Goal: Find specific fact: Find specific page/section

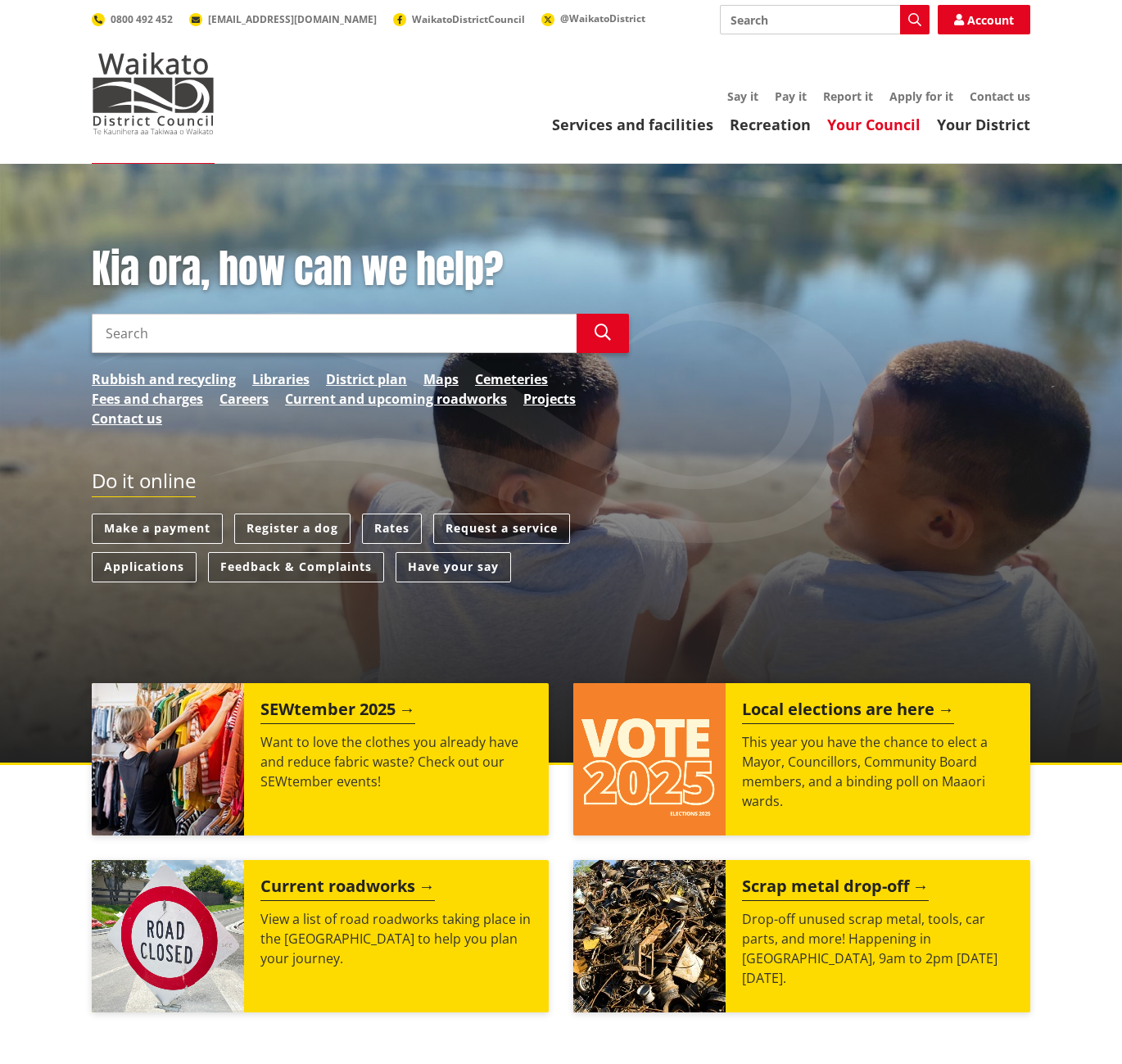
click at [848, 130] on link "Your Council" at bounding box center [874, 124] width 93 height 20
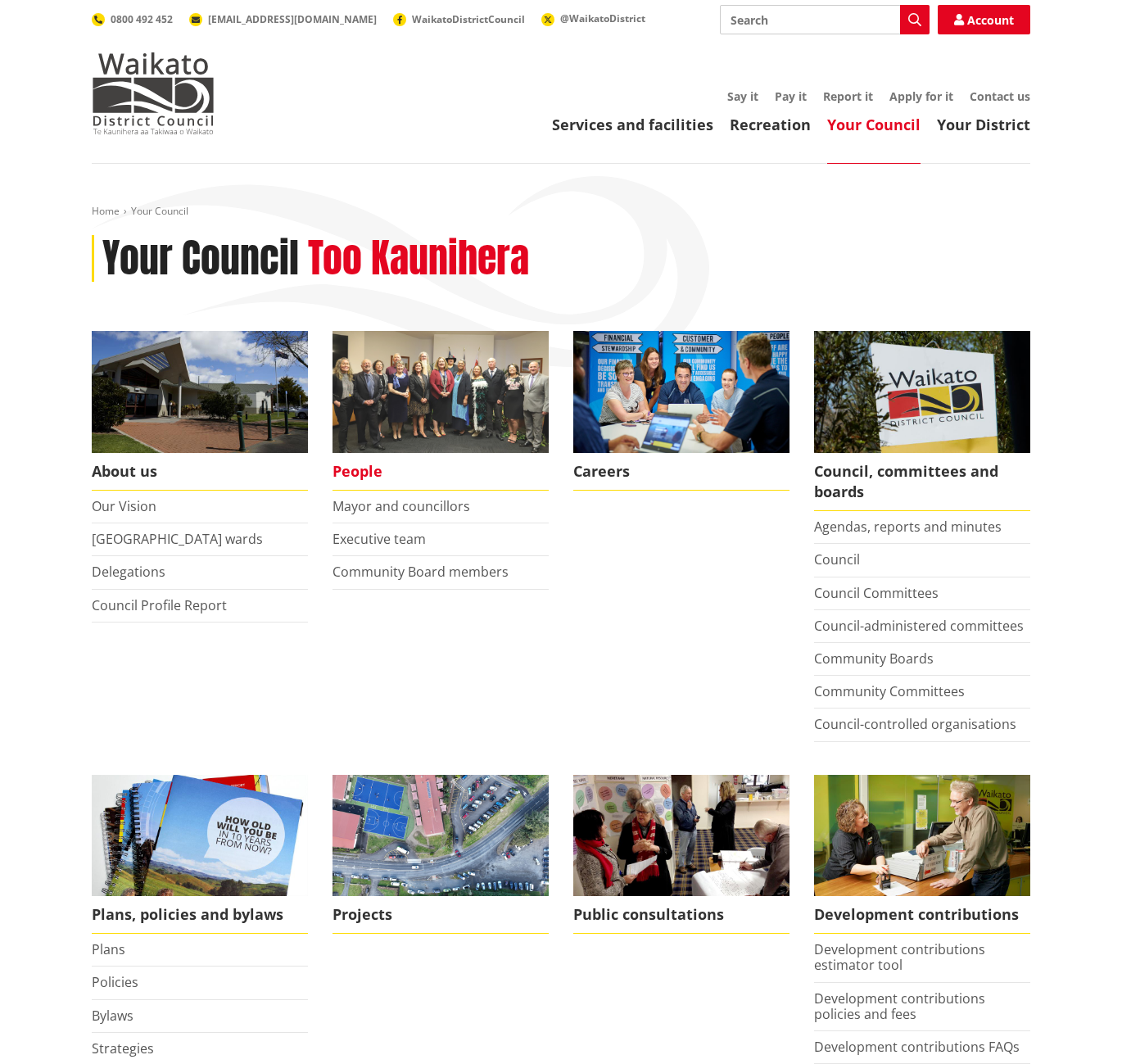
click at [360, 473] on span "People" at bounding box center [440, 472] width 216 height 37
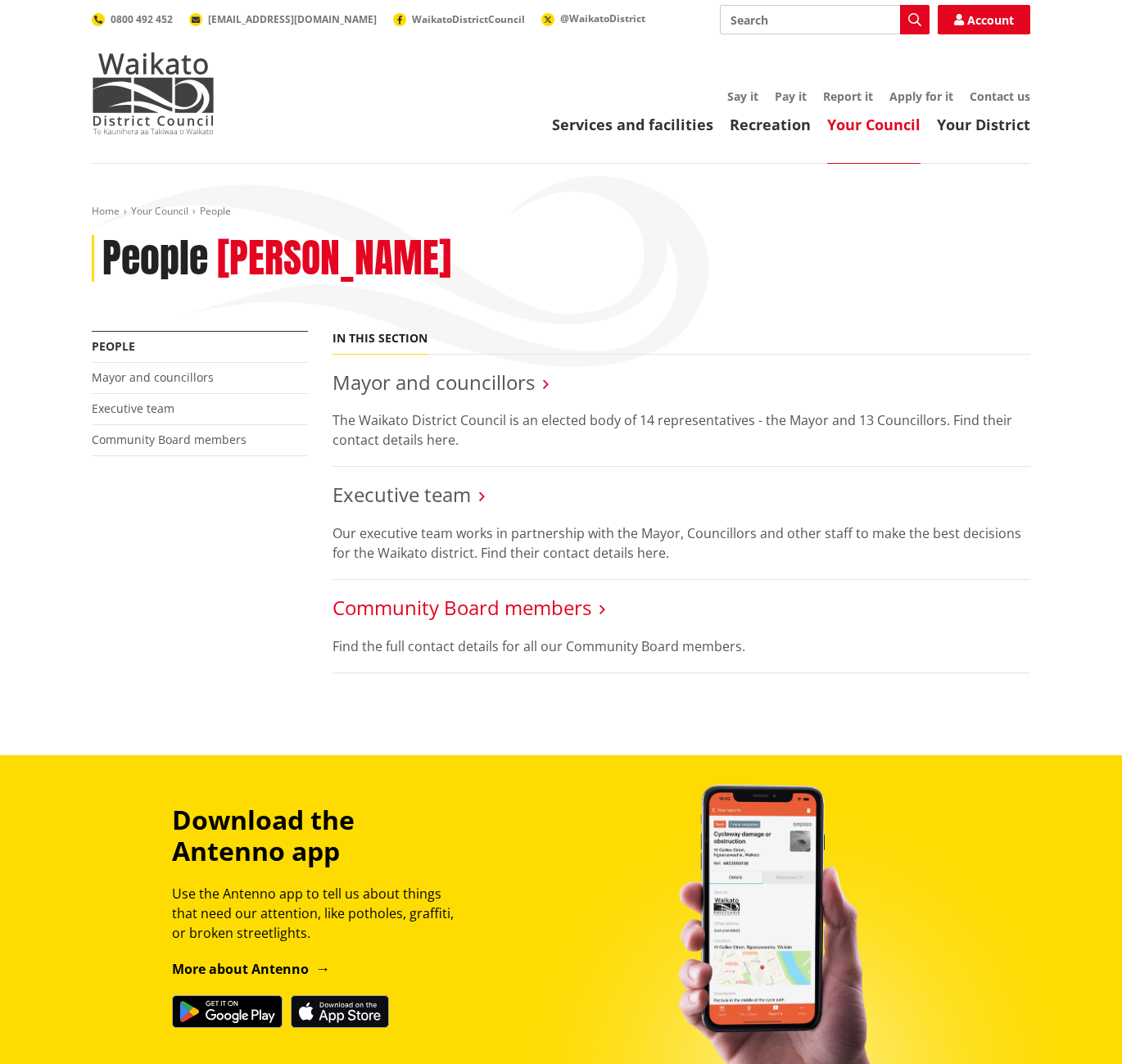
click at [515, 605] on link "Community Board members" at bounding box center [462, 607] width 259 height 27
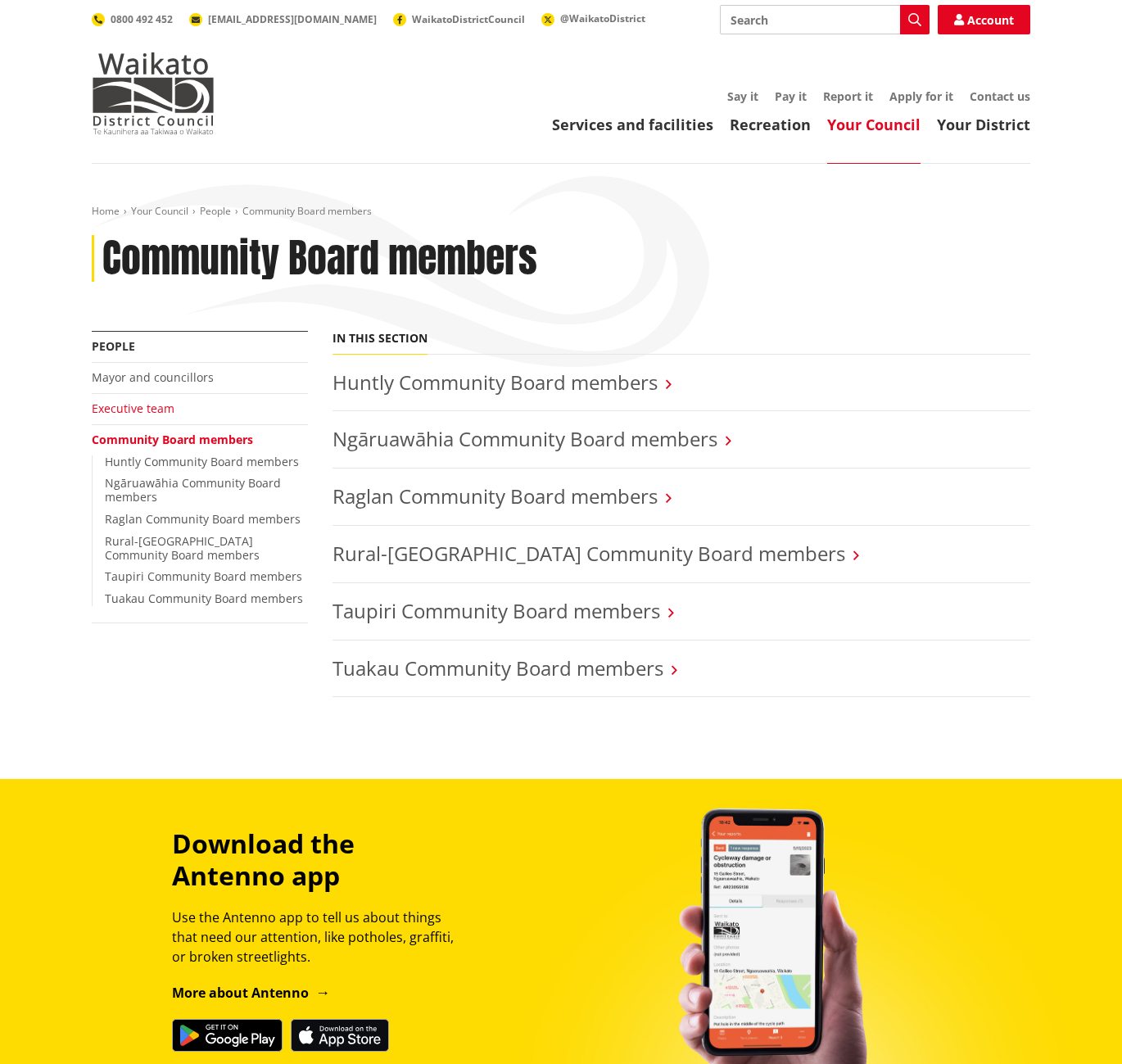
click at [127, 405] on link "Executive team" at bounding box center [133, 408] width 83 height 16
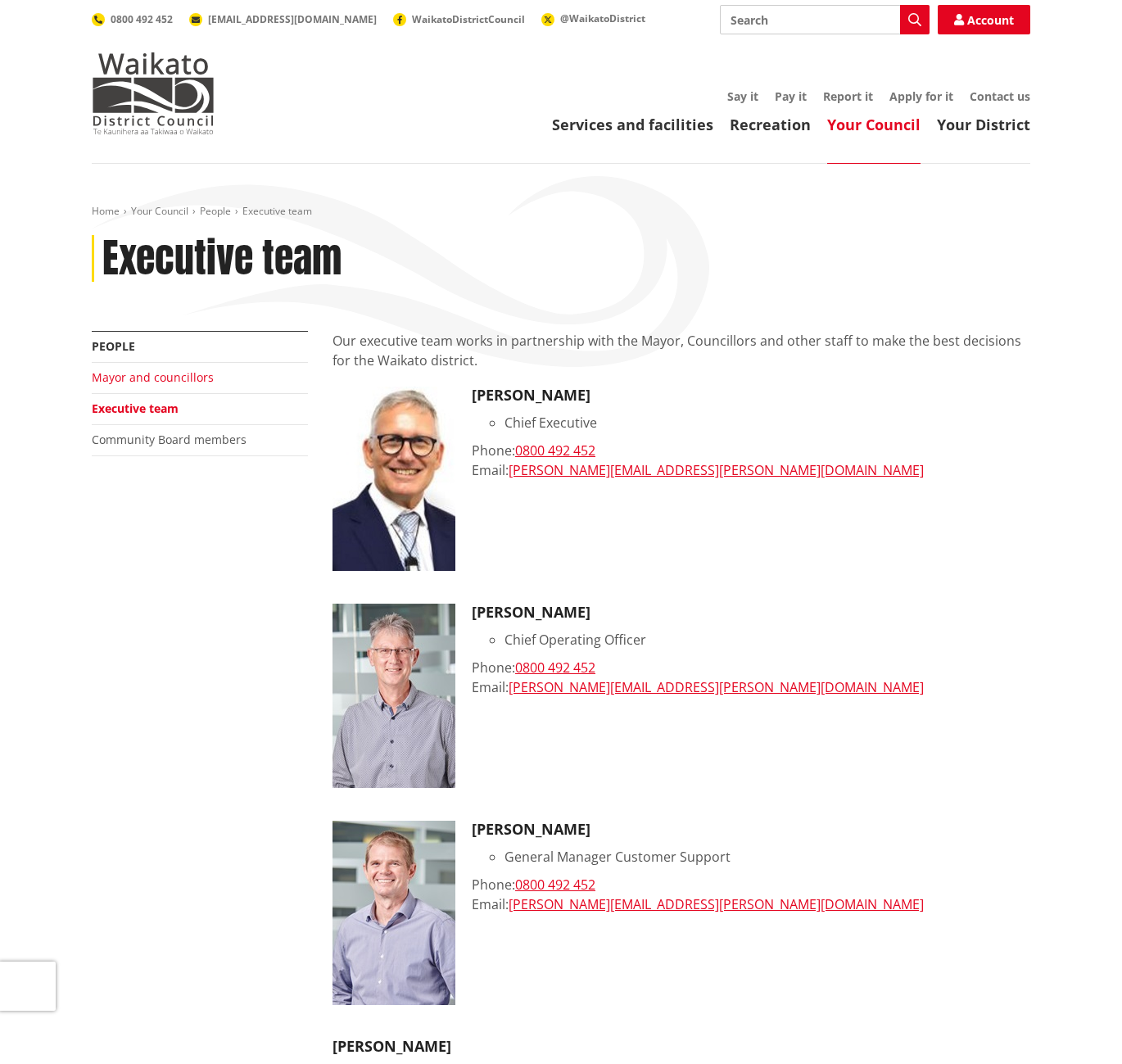
click at [167, 374] on link "Mayor and councillors" at bounding box center [153, 377] width 122 height 16
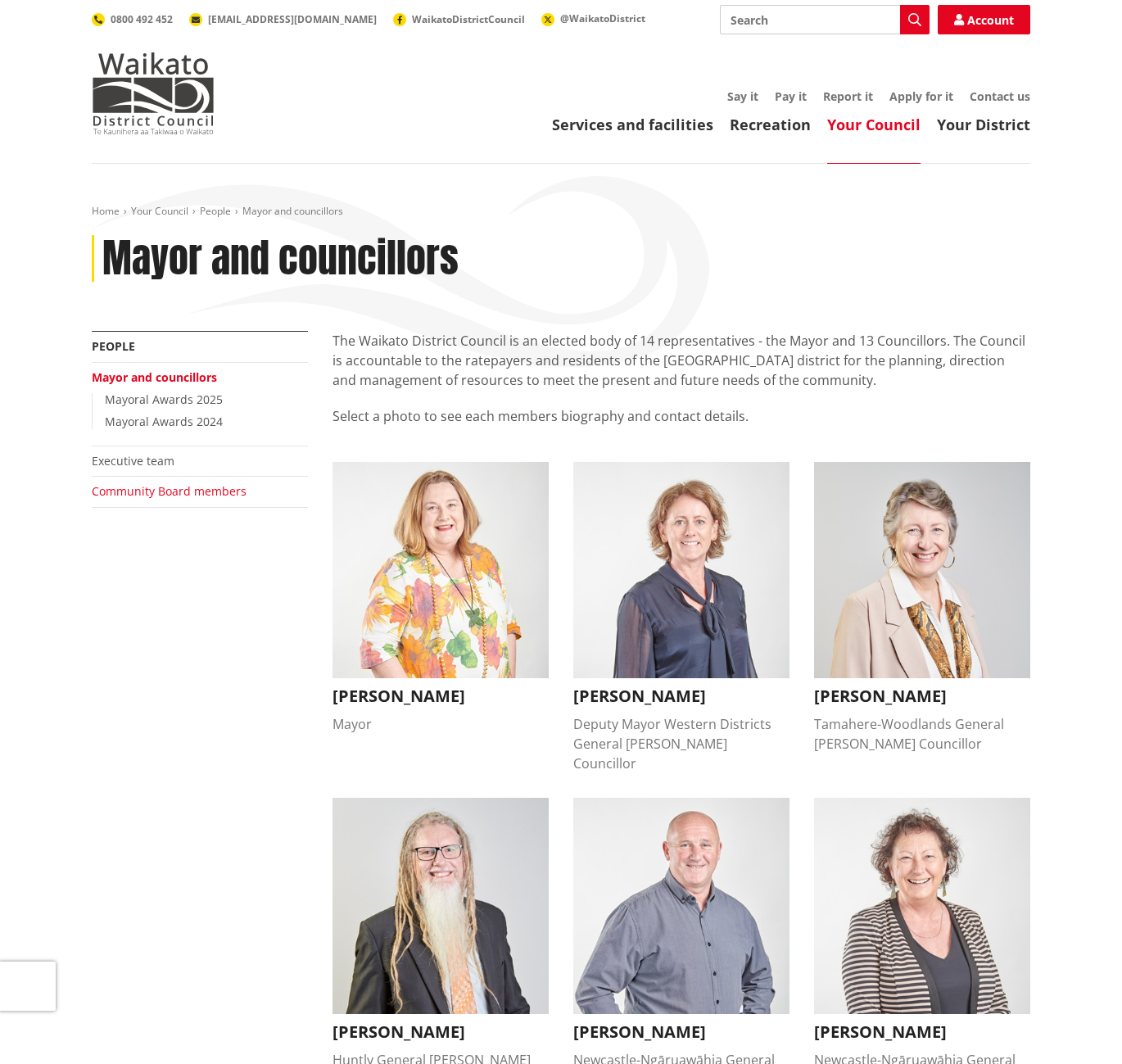
click at [157, 490] on link "Community Board members" at bounding box center [169, 491] width 155 height 16
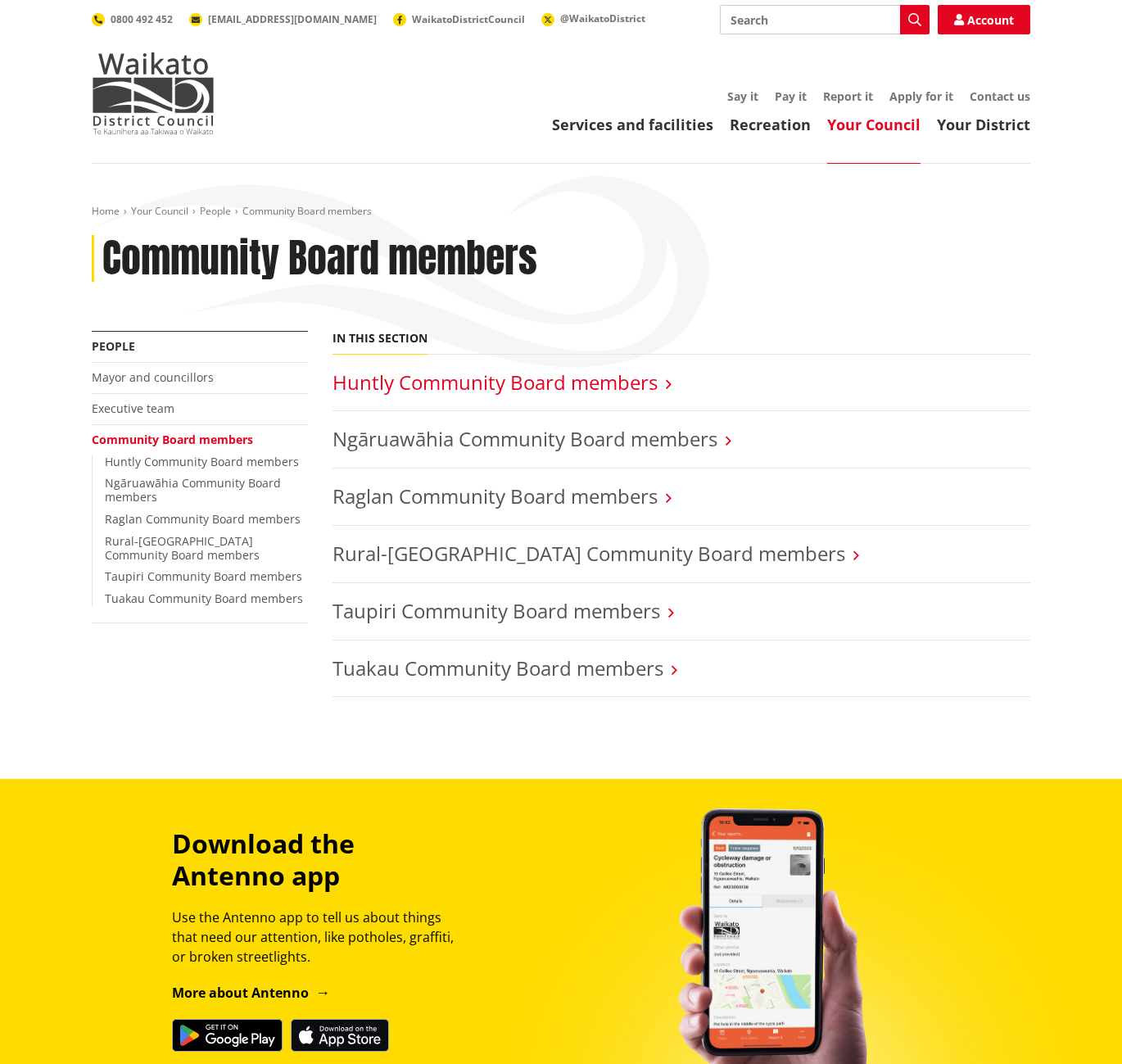
click at [376, 376] on link "Huntly Community Board members" at bounding box center [494, 382] width 325 height 27
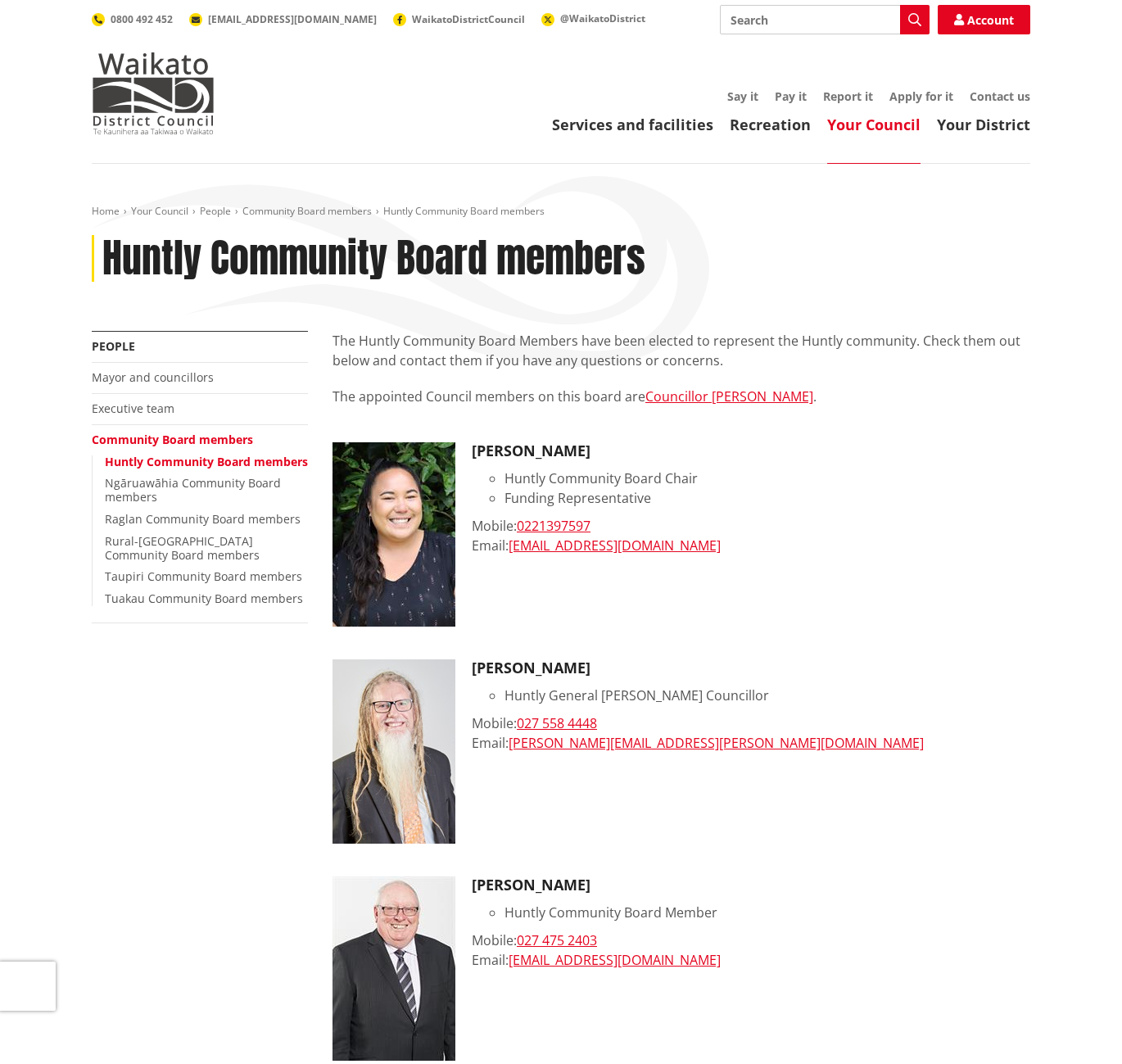
click at [764, 31] on input "Search" at bounding box center [824, 20] width 210 height 30
type input "[PERSON_NAME]"
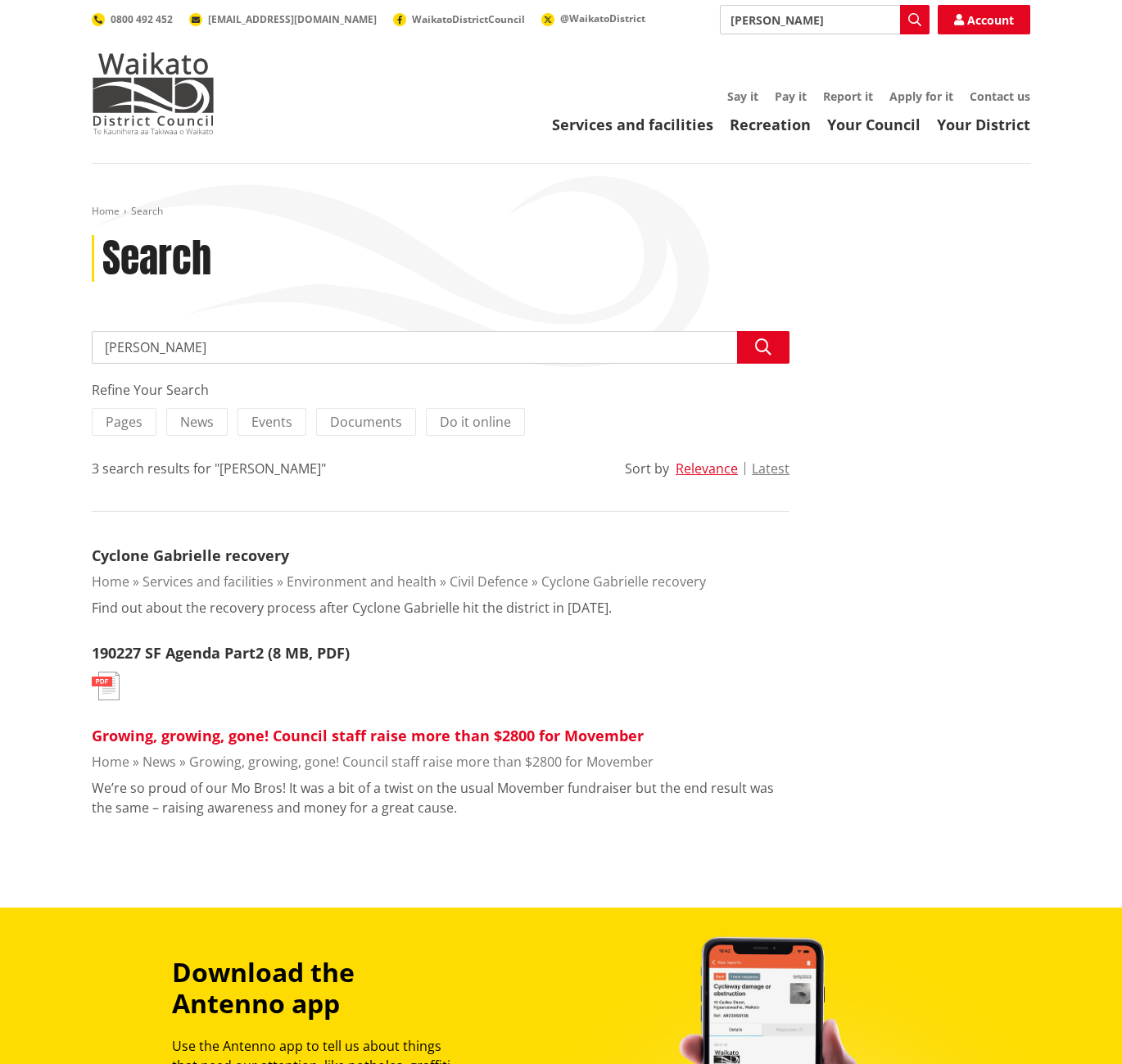
click at [361, 741] on link "Growing, growing, gone! Council staff raise more than $2800 for Movember" at bounding box center [368, 734] width 552 height 20
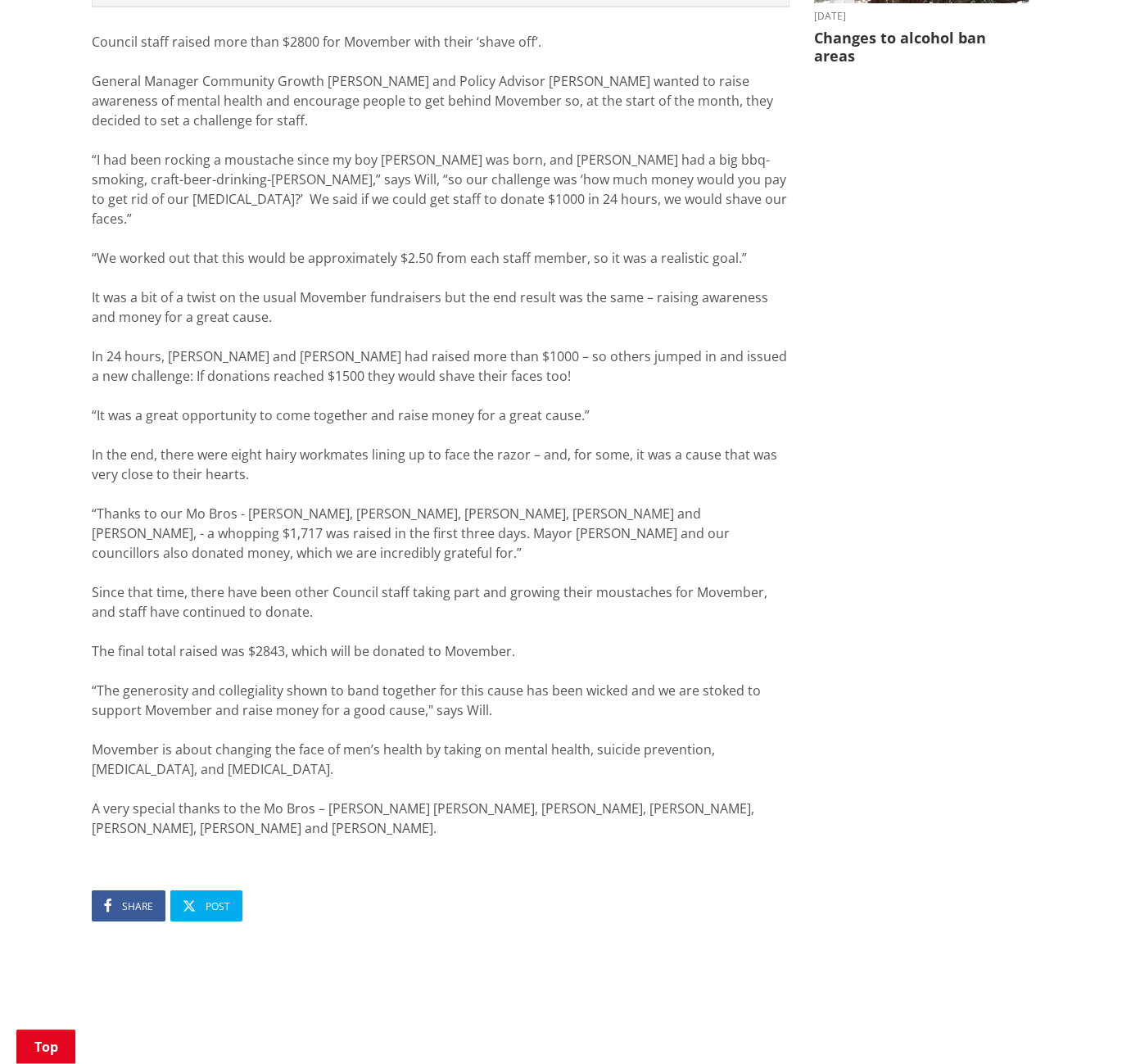
scroll to position [835, 0]
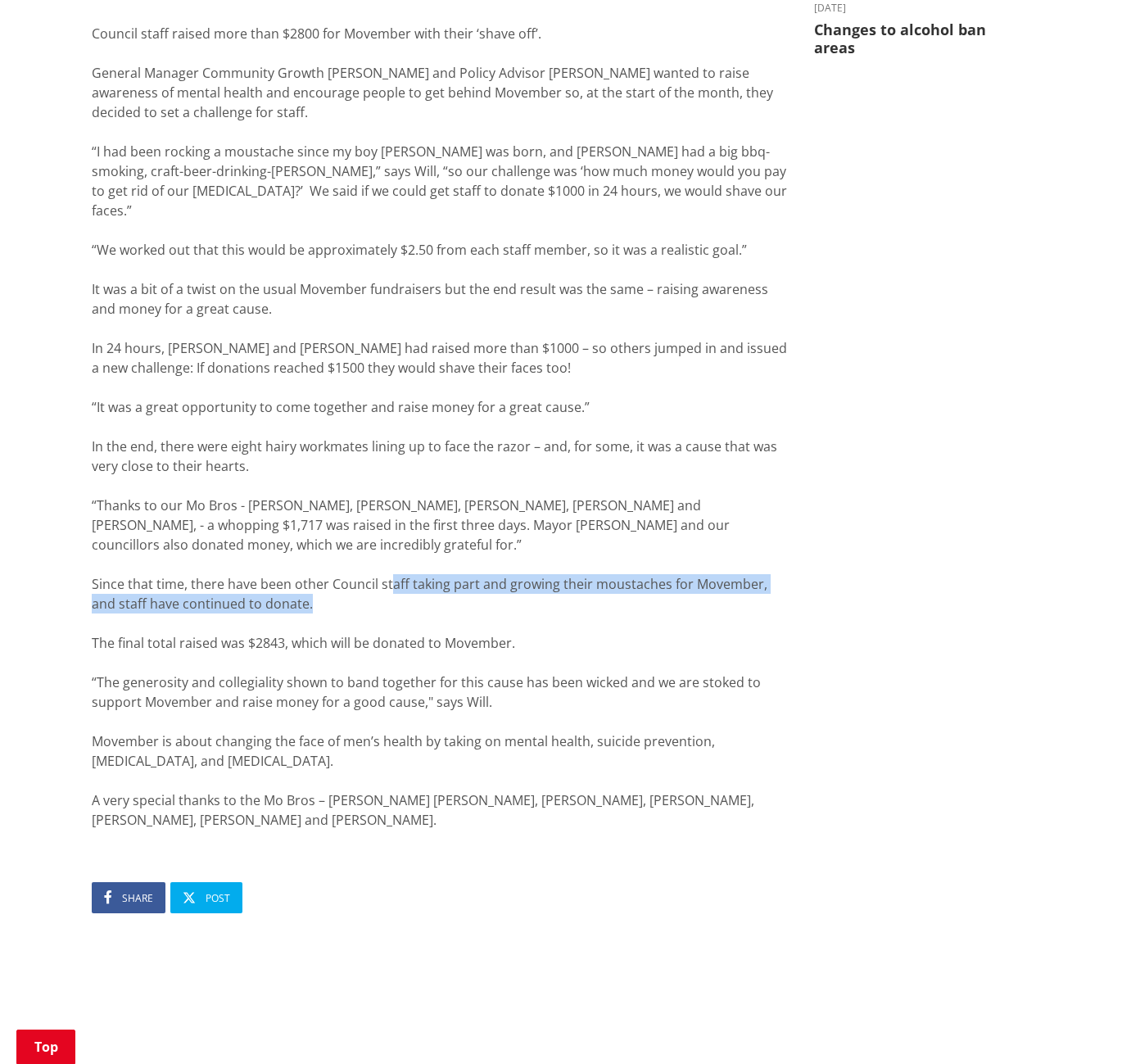
drag, startPoint x: 390, startPoint y: 548, endPoint x: 654, endPoint y: 566, distance: 264.6
click at [654, 574] on div "Since that time, there have been other Council staff taking part and growing th…" at bounding box center [441, 594] width 698 height 39
click at [654, 613] on div at bounding box center [441, 623] width 698 height 20
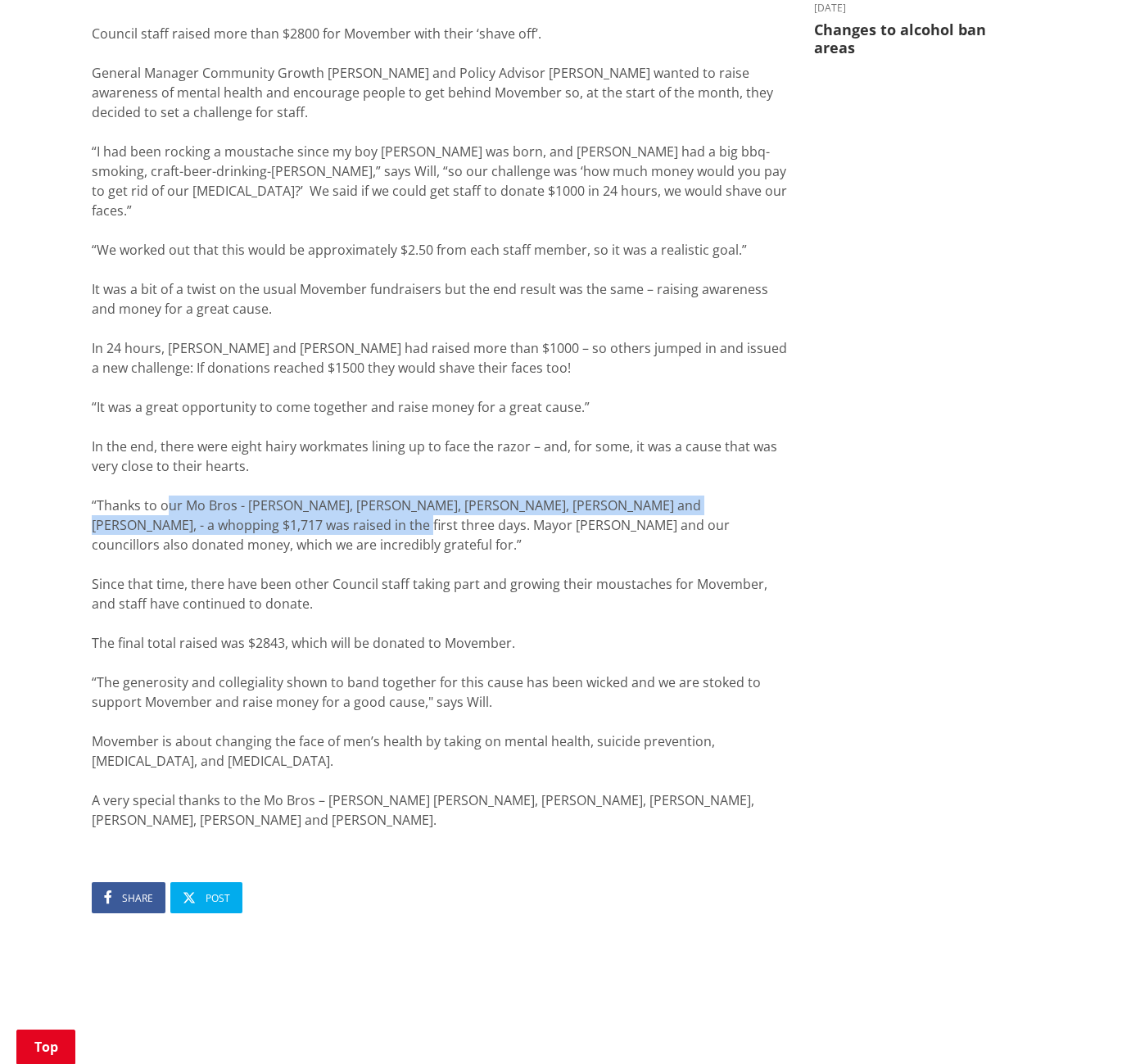
drag, startPoint x: 165, startPoint y: 488, endPoint x: 261, endPoint y: 500, distance: 96.7
click at [261, 500] on div "“Thanks to our Mo Bros - Everard, Keith, Louis, Geoff, Rhys and Glyn, - a whopp…" at bounding box center [441, 524] width 698 height 59
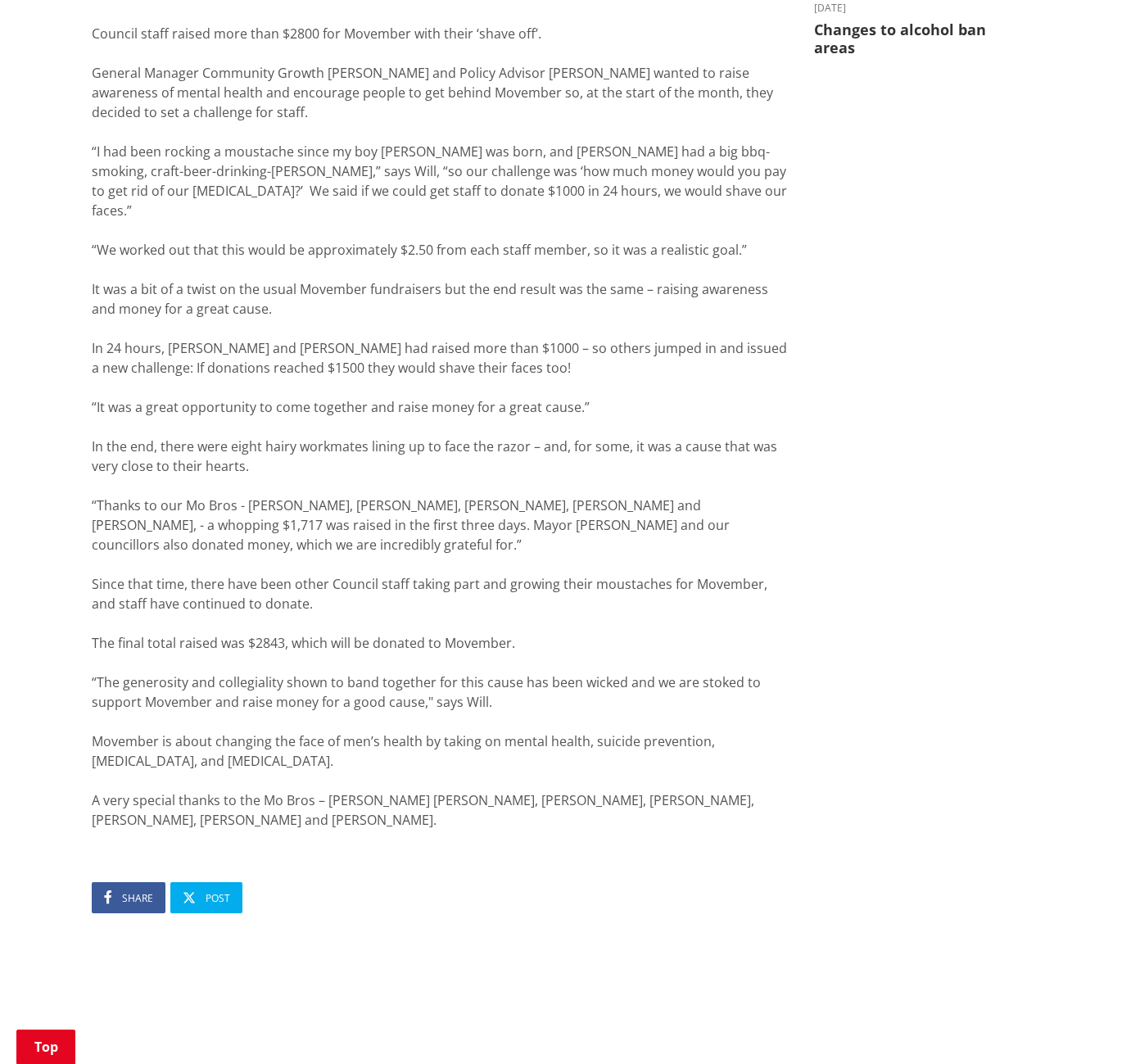
click at [334, 555] on div at bounding box center [441, 564] width 698 height 20
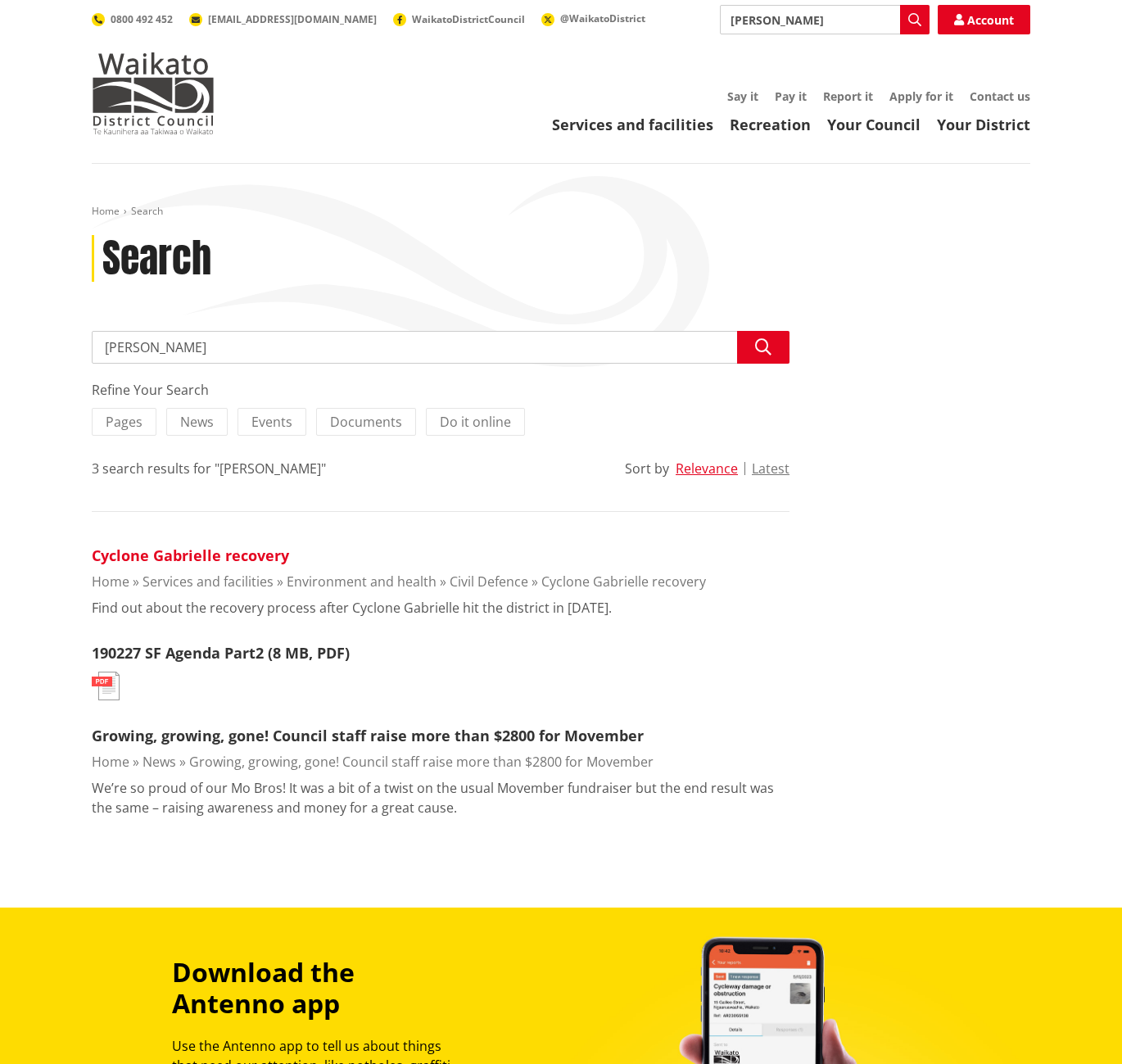
click at [230, 553] on link "Cyclone Gabrielle recovery" at bounding box center [191, 555] width 197 height 20
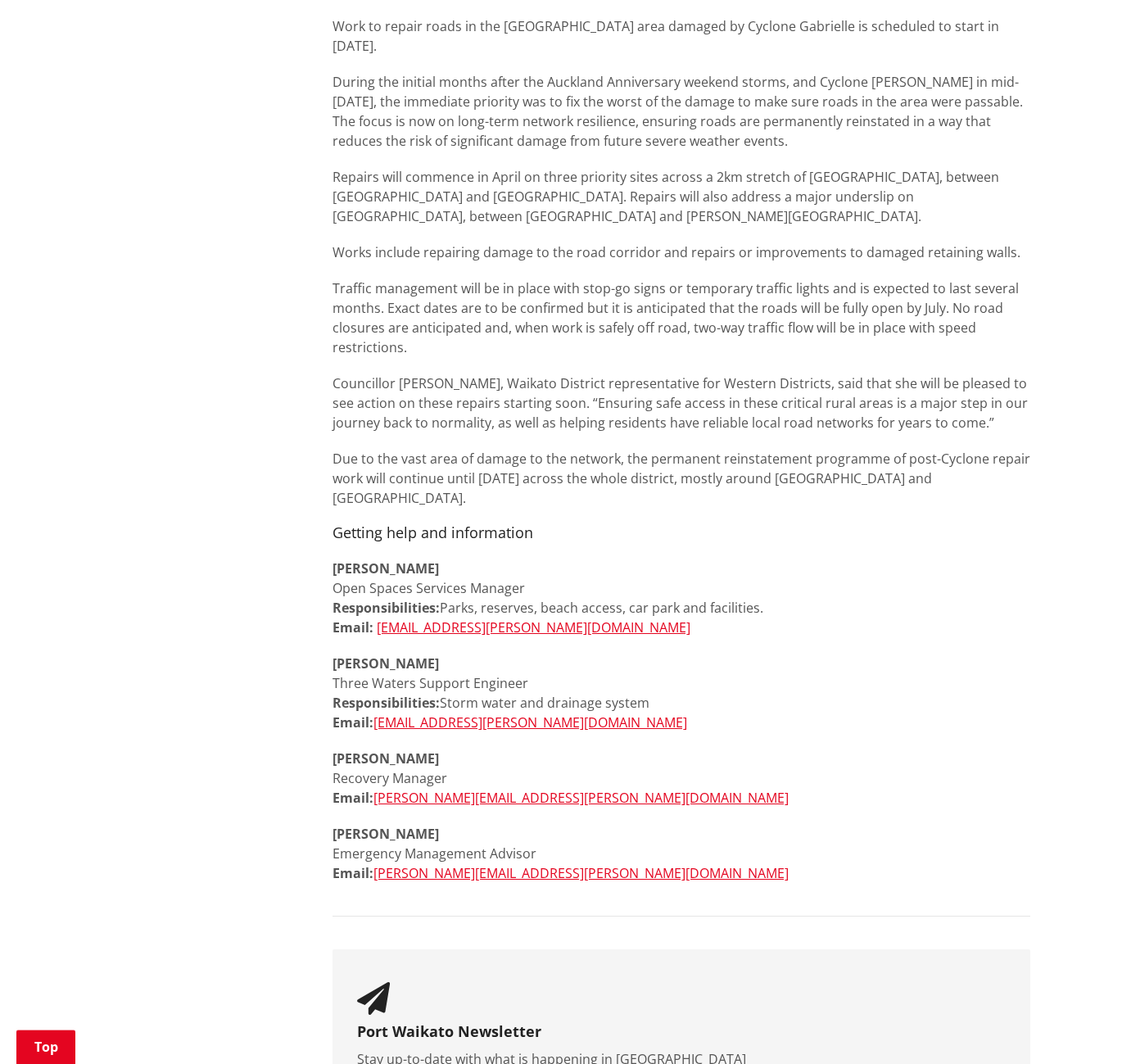
scroll to position [875, 0]
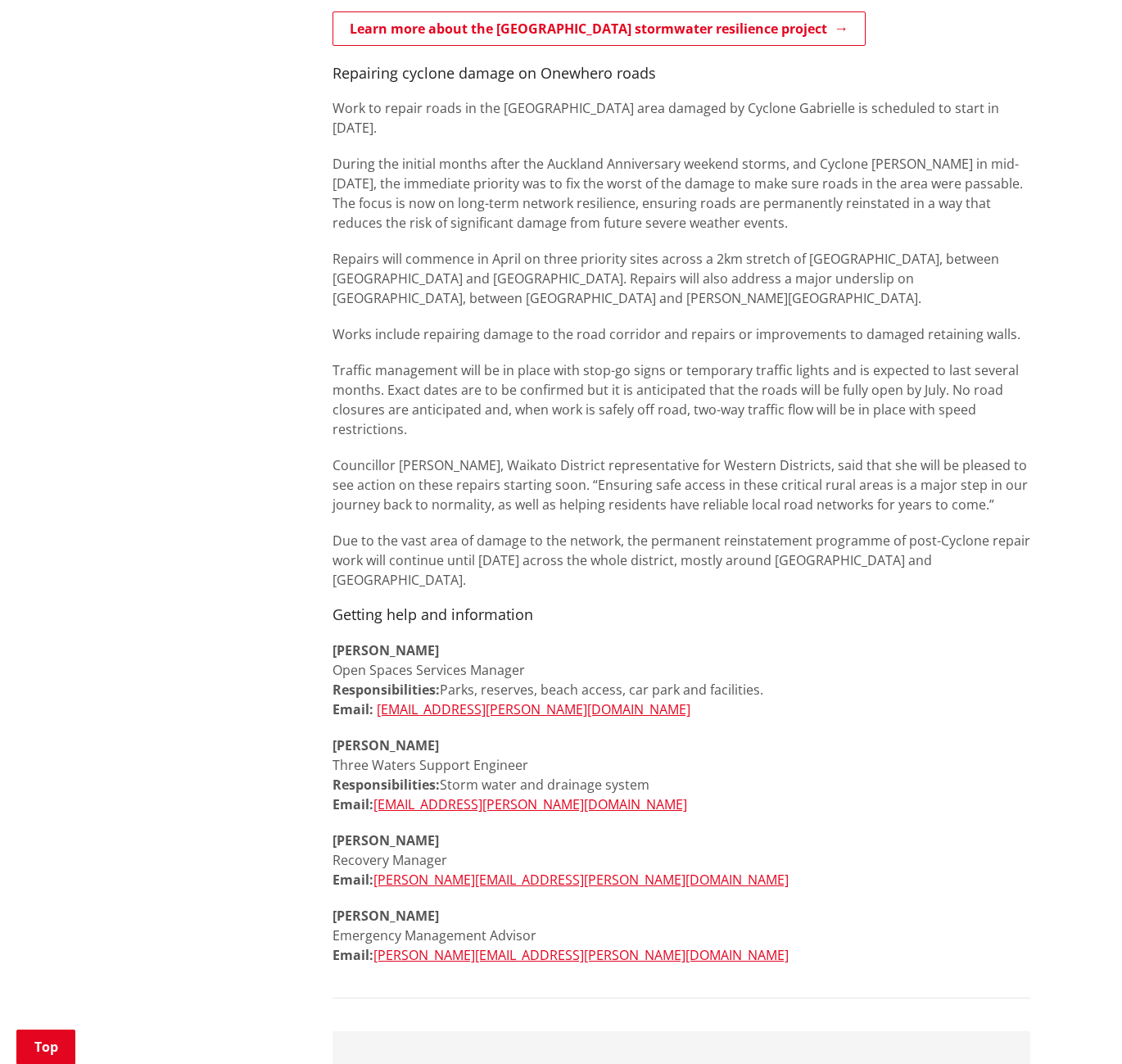
click at [199, 891] on div "More from this section Civil Defence Cyclone Gabrielle recovery Information for…" at bounding box center [561, 469] width 964 height 2028
